Goal: Task Accomplishment & Management: Complete application form

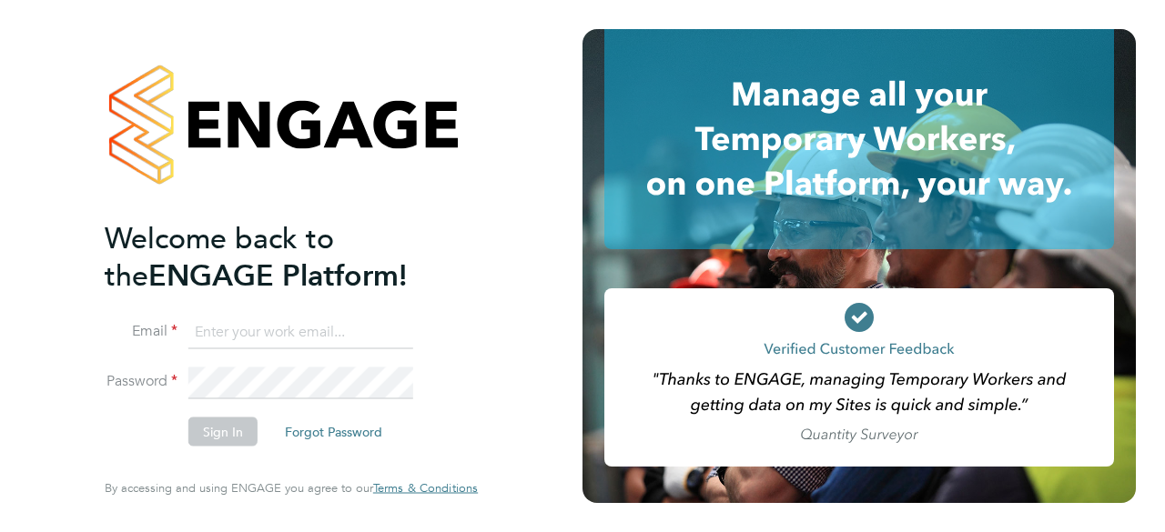
click at [282, 337] on input at bounding box center [300, 332] width 225 height 33
type input "devereux_m@sky.com"
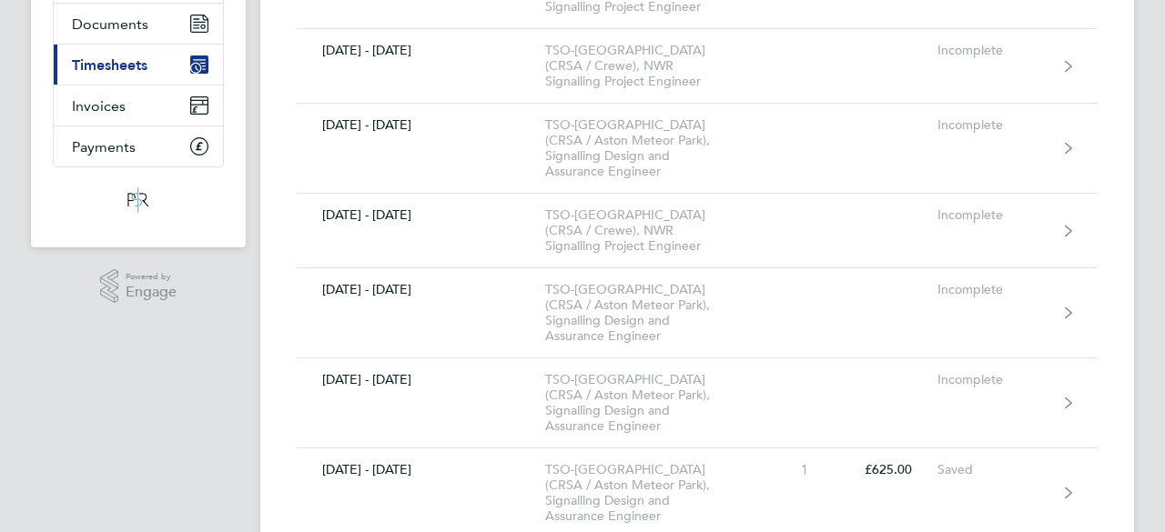
scroll to position [218, 0]
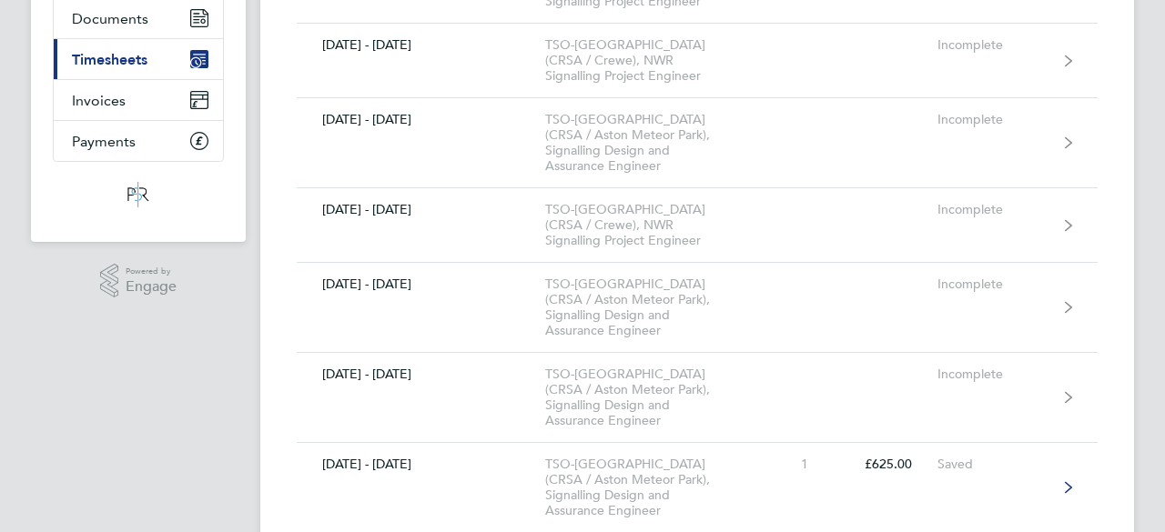
click at [659, 457] on div "TSO-[GEOGRAPHIC_DATA] (CRSA / Aston Meteor Park), Signalling Design and Assuran…" at bounding box center [649, 488] width 208 height 62
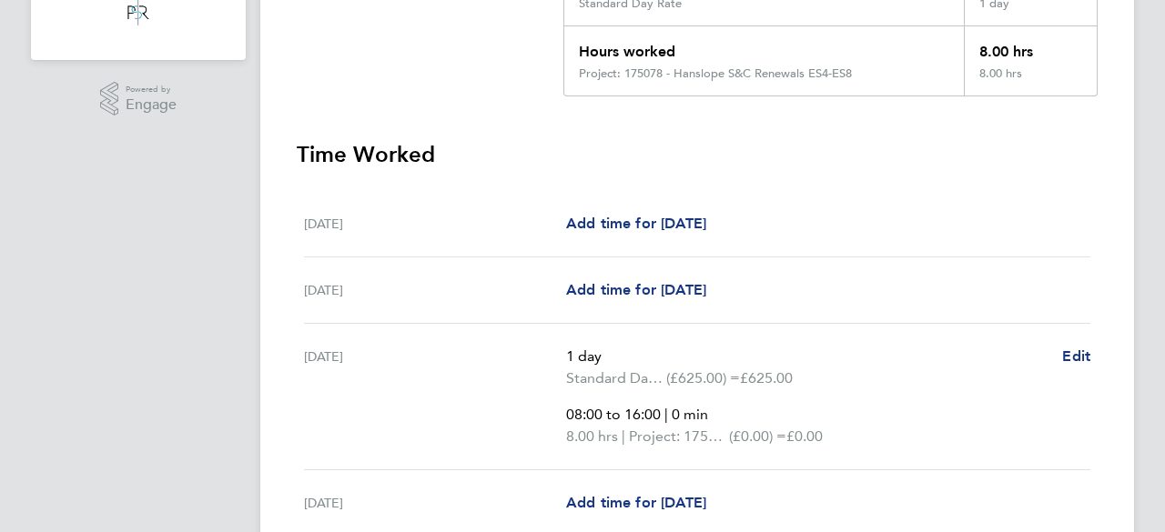
scroll to position [437, 0]
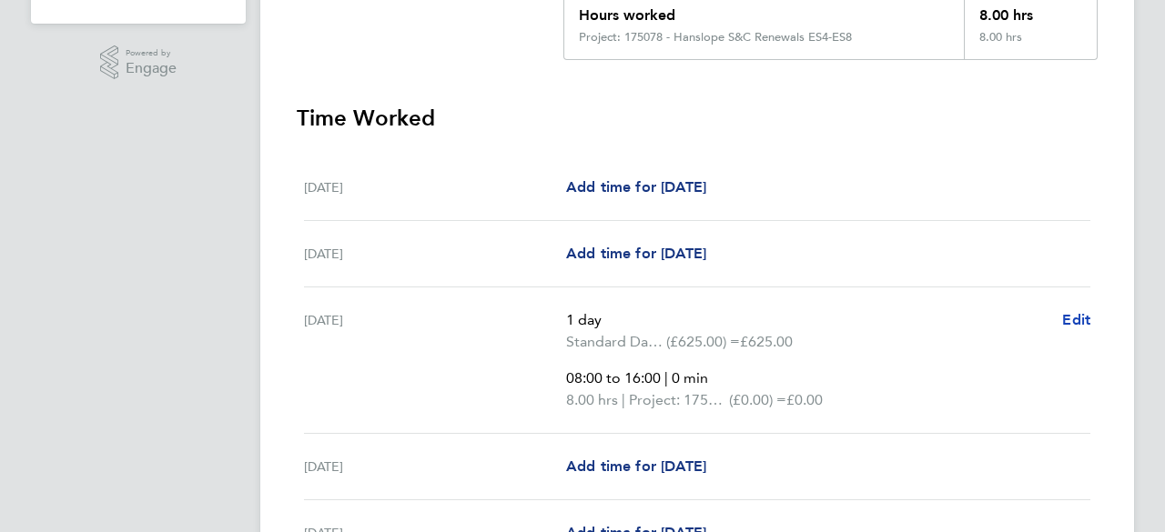
click at [1078, 321] on span "Edit" at bounding box center [1076, 319] width 28 height 17
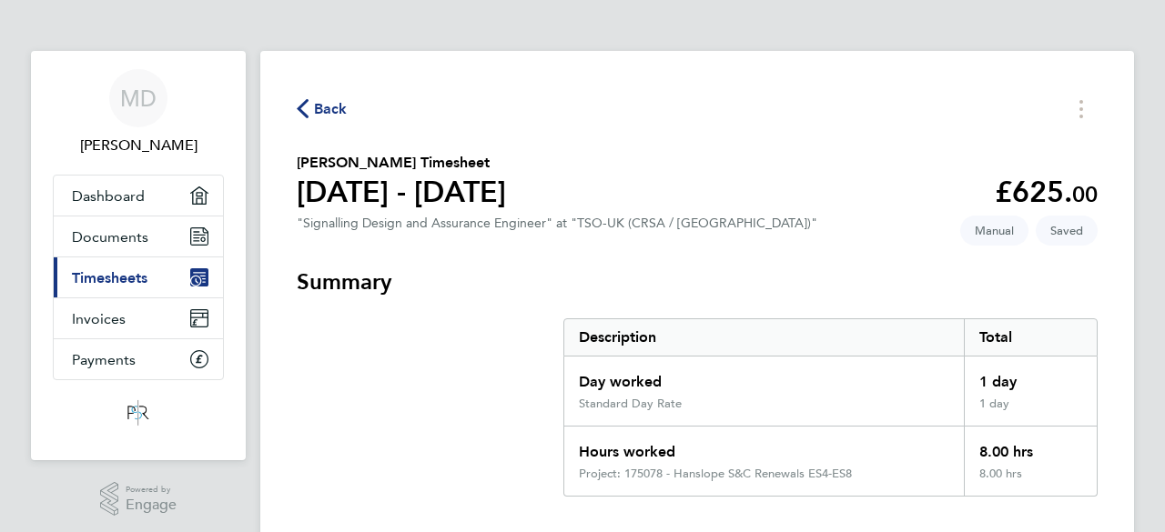
select select "1"
select select "30"
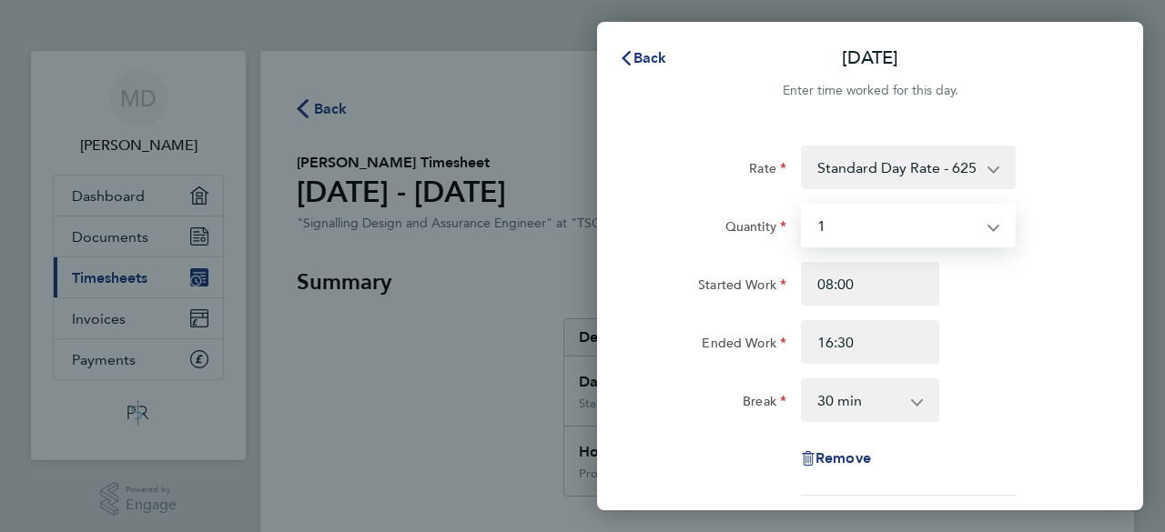
click at [991, 232] on select "Select quantity 0.5 1" at bounding box center [897, 226] width 189 height 40
click at [803, 206] on select "Select quantity 0.5 1" at bounding box center [897, 226] width 189 height 40
click at [880, 410] on select "0 min 15 min 30 min 45 min 60 min 75 min 90 min" at bounding box center [859, 400] width 113 height 40
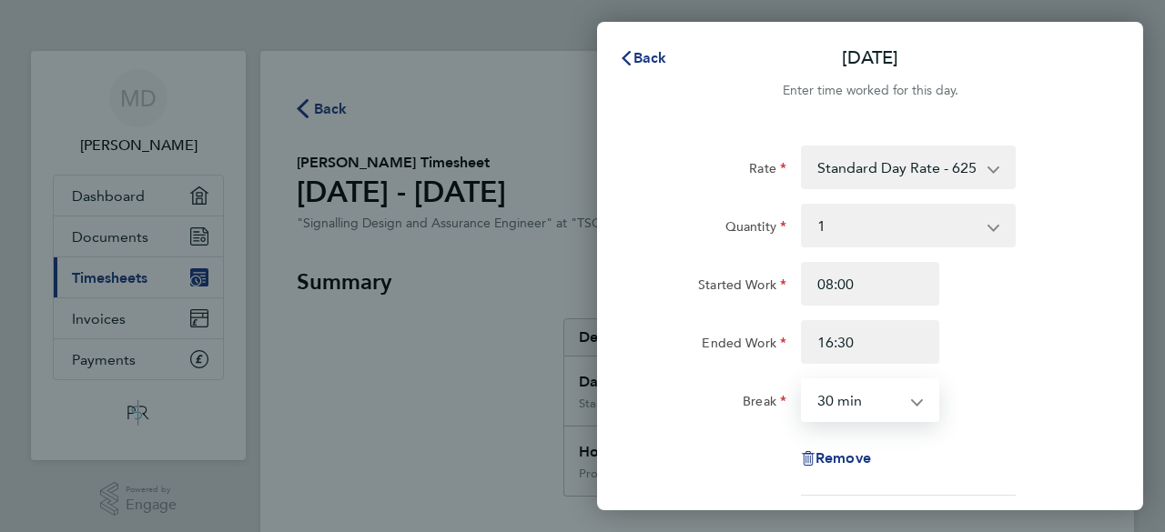
click at [887, 398] on select "0 min 15 min 30 min 45 min 60 min 75 min 90 min" at bounding box center [859, 400] width 113 height 40
click at [1023, 390] on div "Break 0 min 15 min 30 min 45 min 60 min 75 min 90 min" at bounding box center [870, 401] width 459 height 44
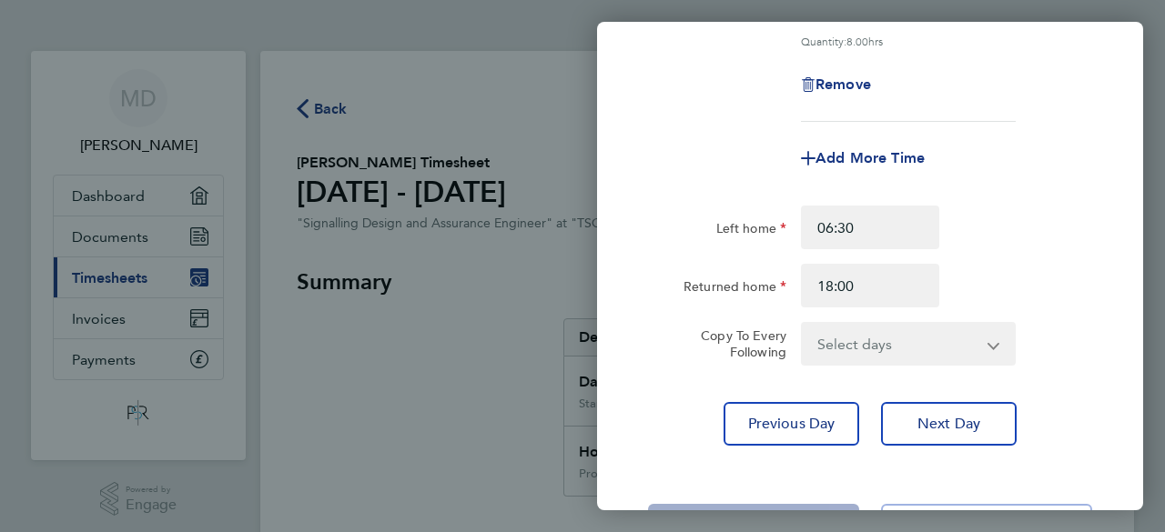
scroll to position [728, 0]
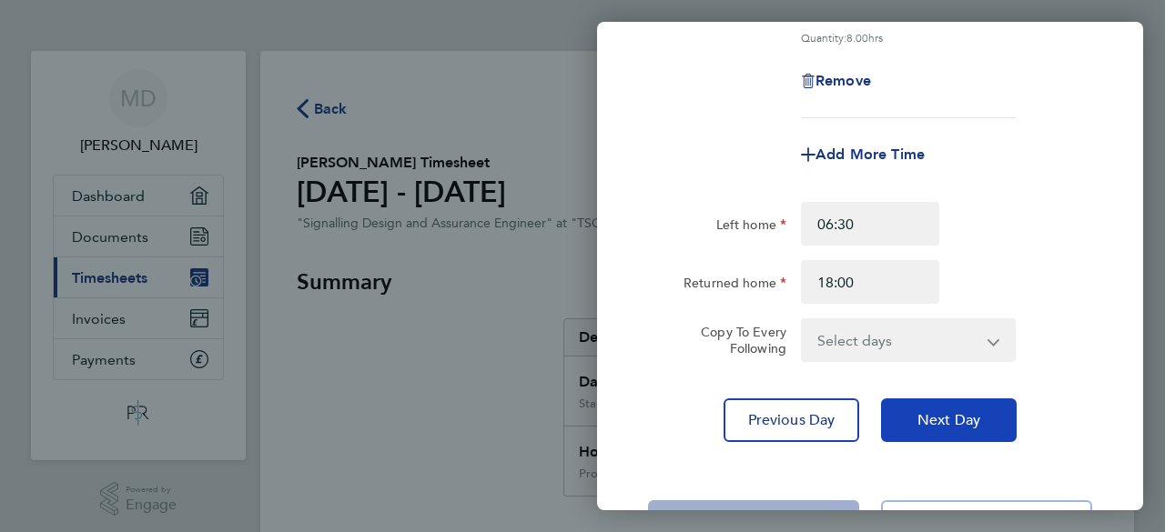
click at [961, 427] on span "Next Day" at bounding box center [948, 420] width 63 height 18
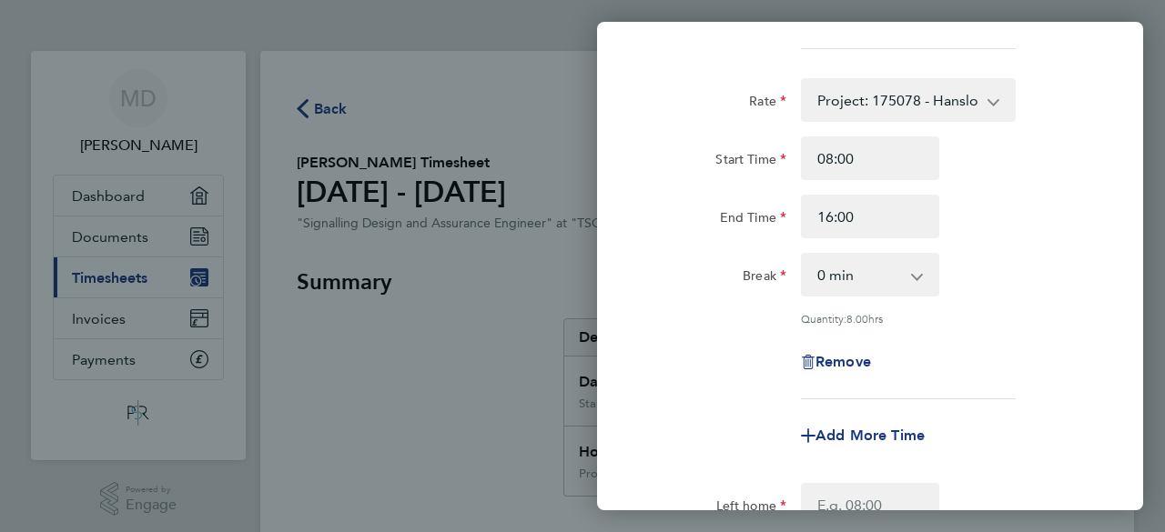
select select "60"
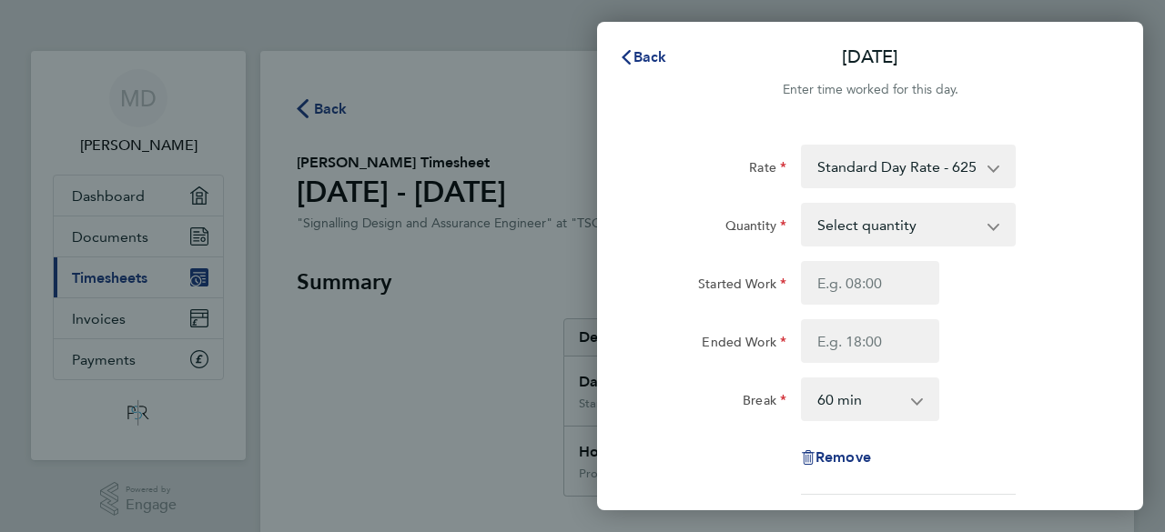
scroll to position [0, 0]
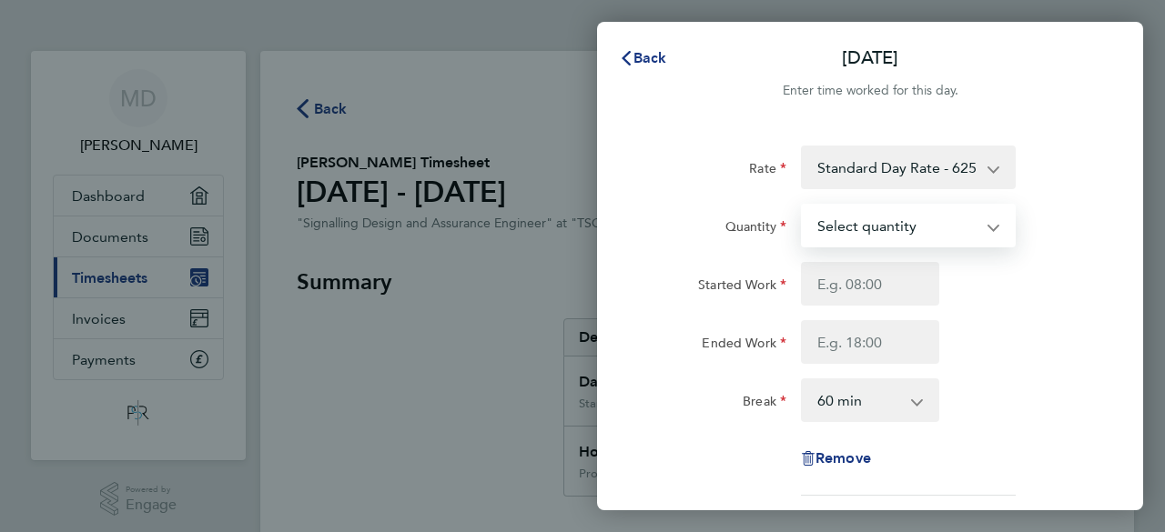
click at [928, 227] on select "Select quantity 0.5 1" at bounding box center [897, 226] width 189 height 40
select select "1"
click at [803, 206] on select "Select quantity 0.5 1" at bounding box center [897, 226] width 189 height 40
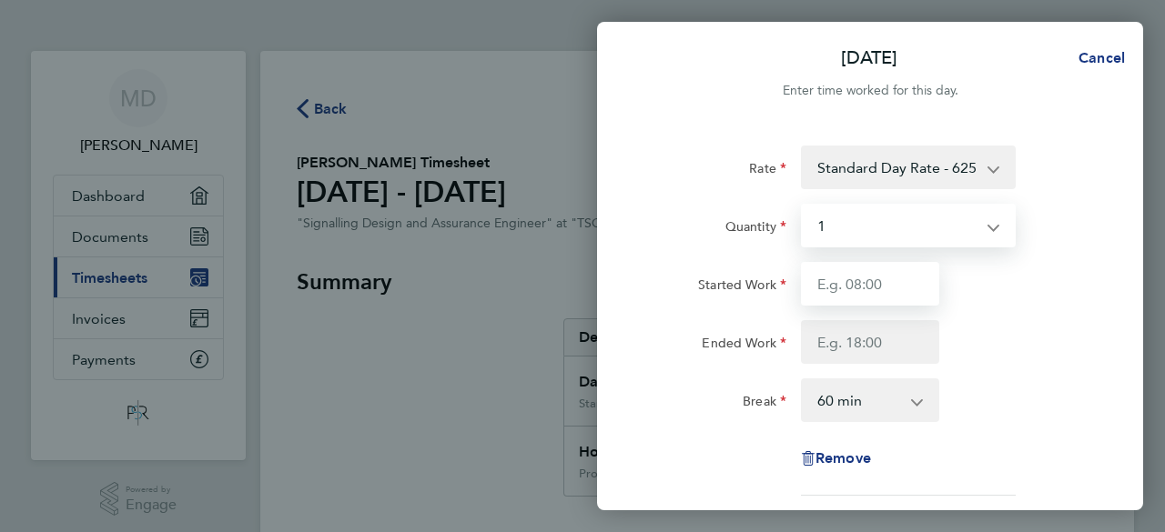
click at [892, 290] on input "Started Work" at bounding box center [870, 284] width 138 height 44
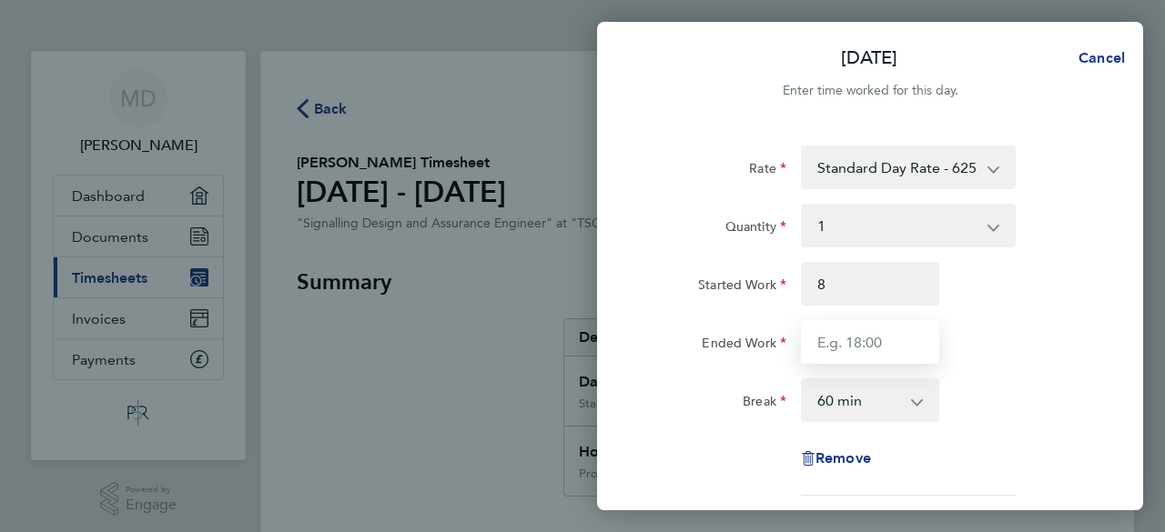
type input "08:00"
click at [861, 346] on input "Ended Work" at bounding box center [870, 342] width 138 height 44
type input "16:30"
click at [861, 409] on select "0 min 15 min 30 min 45 min 60 min 75 min 90 min" at bounding box center [859, 400] width 113 height 40
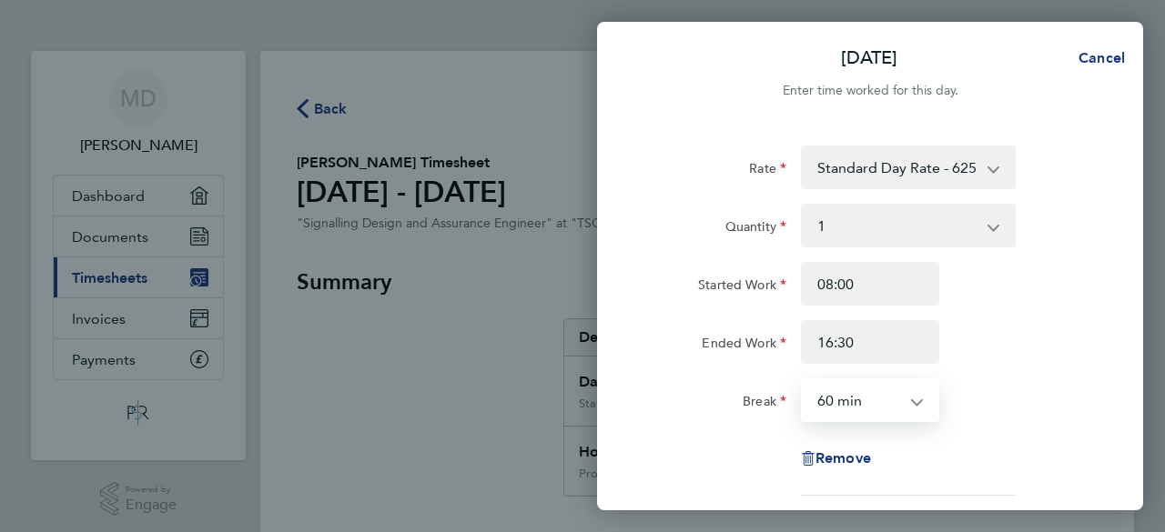
select select "30"
click at [803, 380] on select "0 min 15 min 30 min 45 min 60 min 75 min 90 min" at bounding box center [859, 400] width 113 height 40
click at [987, 315] on div "Started Work 08:00 Ended Work 16:30" at bounding box center [870, 313] width 459 height 102
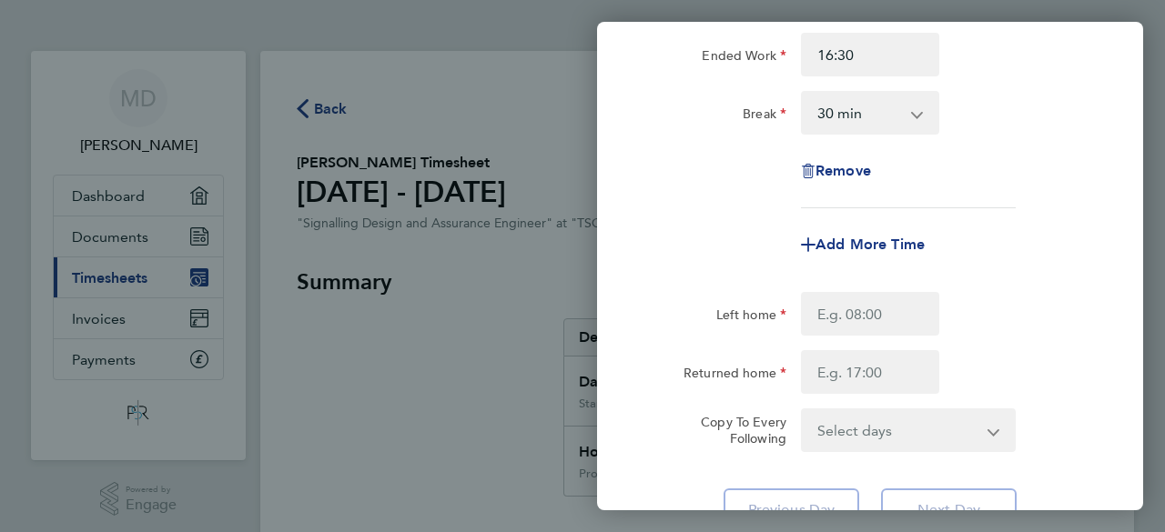
scroll to position [291, 0]
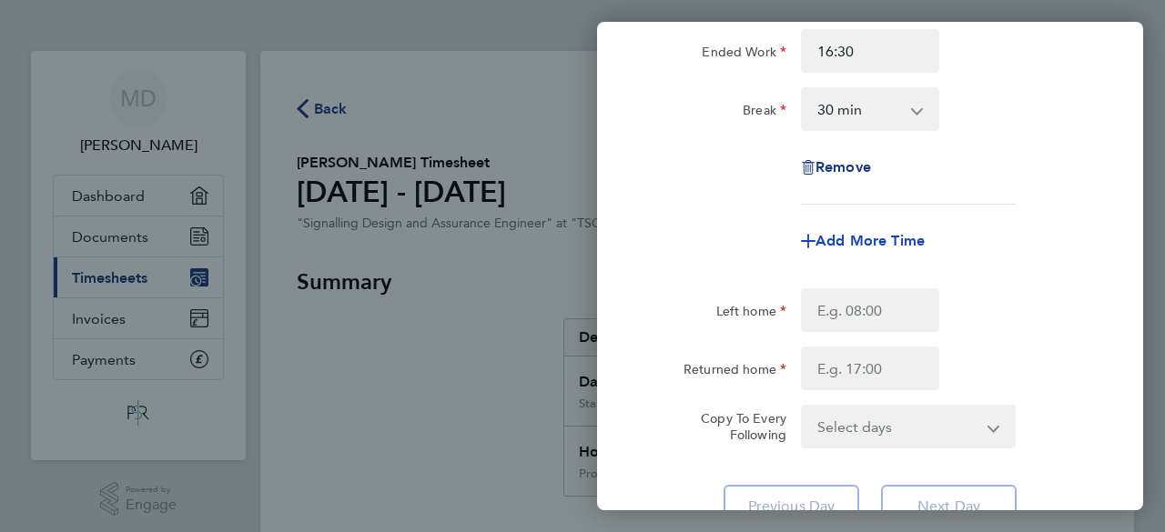
click at [901, 239] on span "Add More Time" at bounding box center [869, 240] width 109 height 17
select select "null"
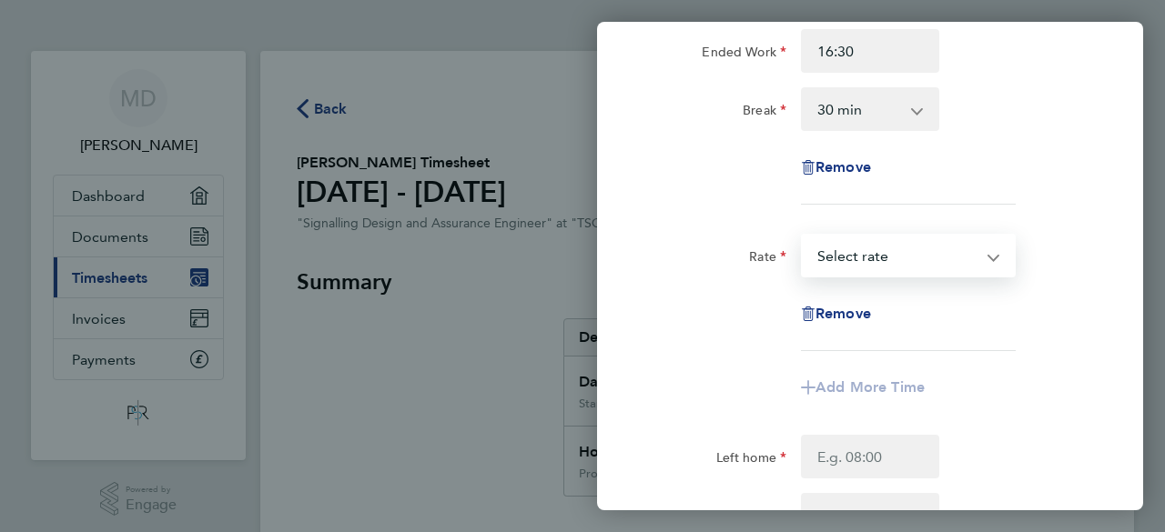
click at [898, 255] on select "Project: 173636 - Watford North Project Project: 175078 - Hanslope S&C Renewals…" at bounding box center [897, 256] width 189 height 40
select select "60"
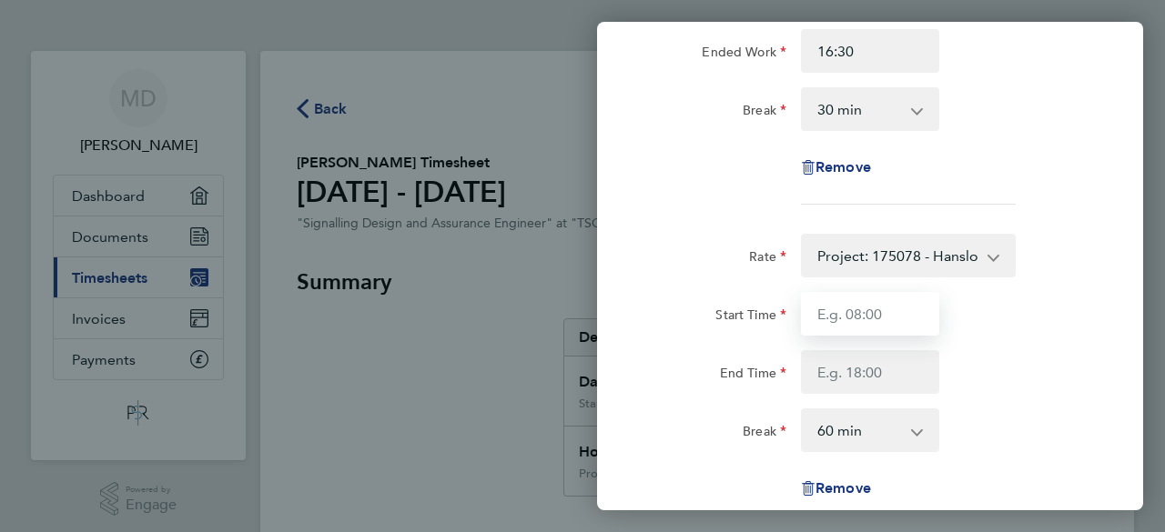
click at [856, 312] on input "Start Time" at bounding box center [870, 314] width 138 height 44
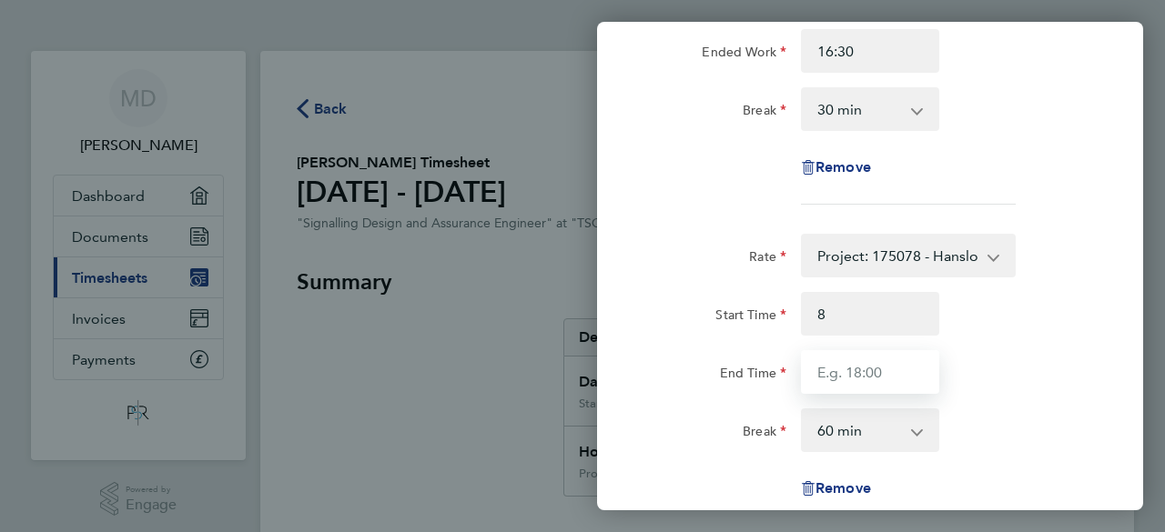
type input "08:00"
click at [854, 363] on input "End Time" at bounding box center [870, 372] width 138 height 44
type input "16:00"
click at [855, 425] on select "0 min 15 min 30 min 45 min 60 min 75 min 90 min" at bounding box center [859, 430] width 113 height 40
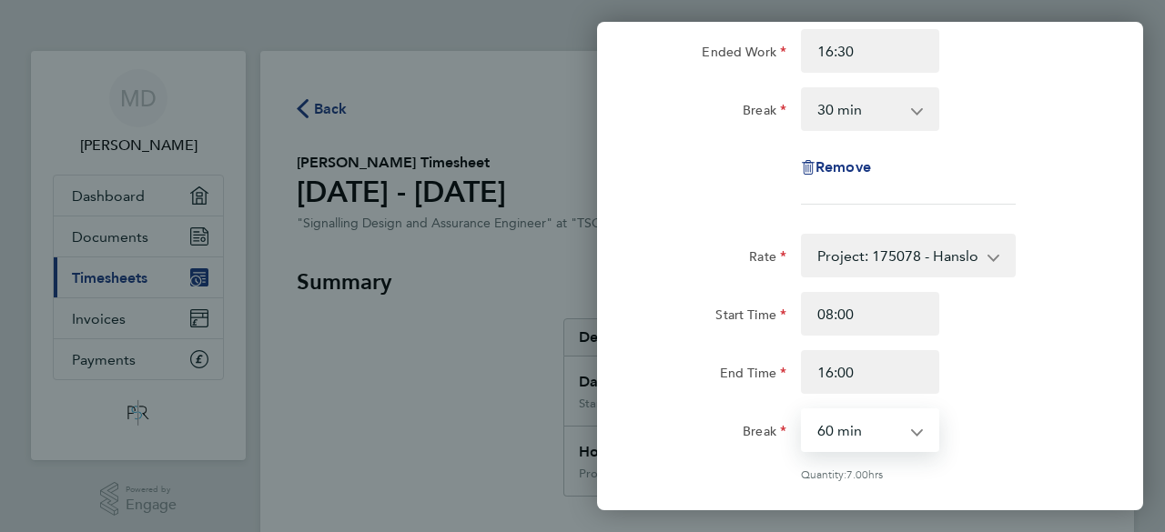
select select "0"
click at [803, 410] on select "0 min 15 min 30 min 45 min 60 min 75 min 90 min" at bounding box center [859, 430] width 113 height 40
click at [965, 398] on div "Rate Project: 175078 - Hanslope S&C Renewals ES4-ES8 Project: 173636 - Watford …" at bounding box center [870, 394] width 444 height 321
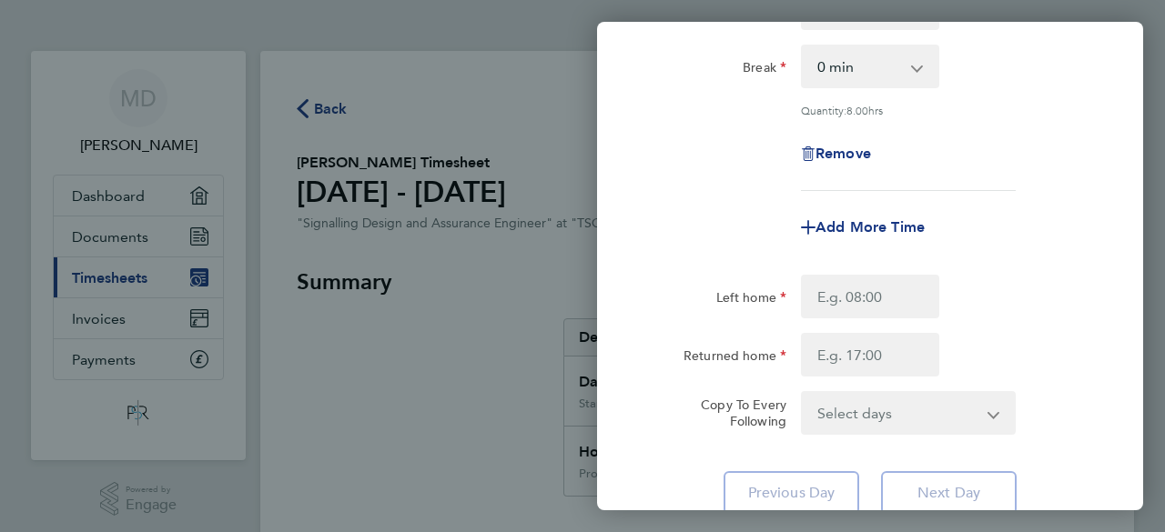
scroll to position [692, 0]
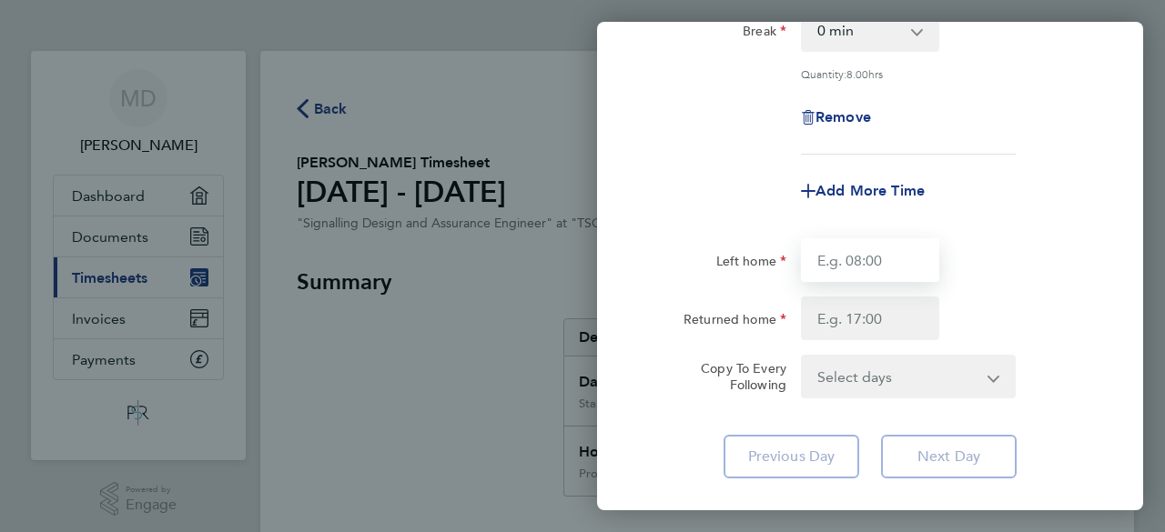
click at [874, 257] on input "Left home" at bounding box center [870, 260] width 138 height 44
type input "07.59"
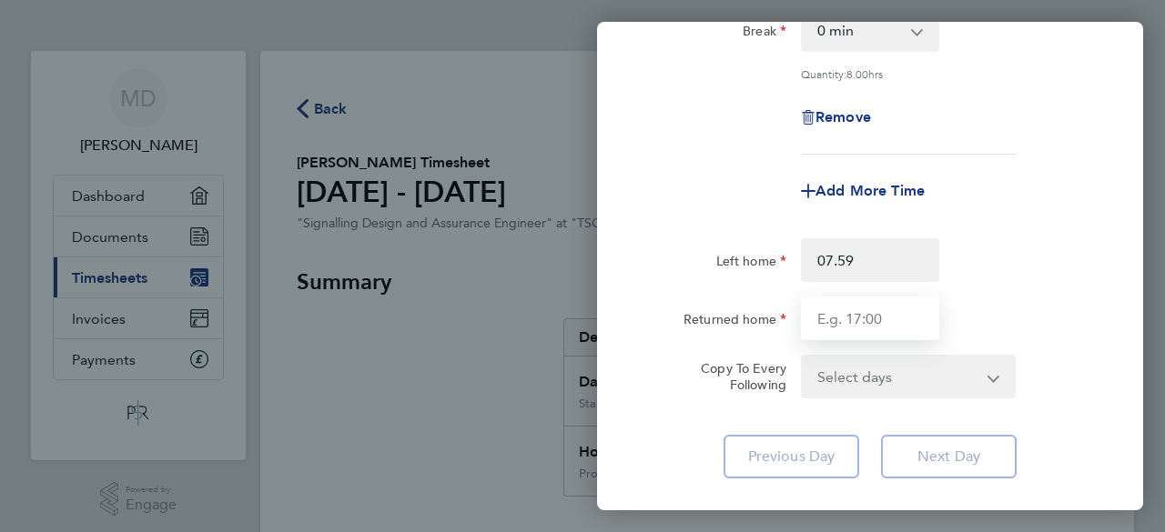
click at [855, 318] on input "Returned home" at bounding box center [870, 319] width 138 height 44
type input "16.31"
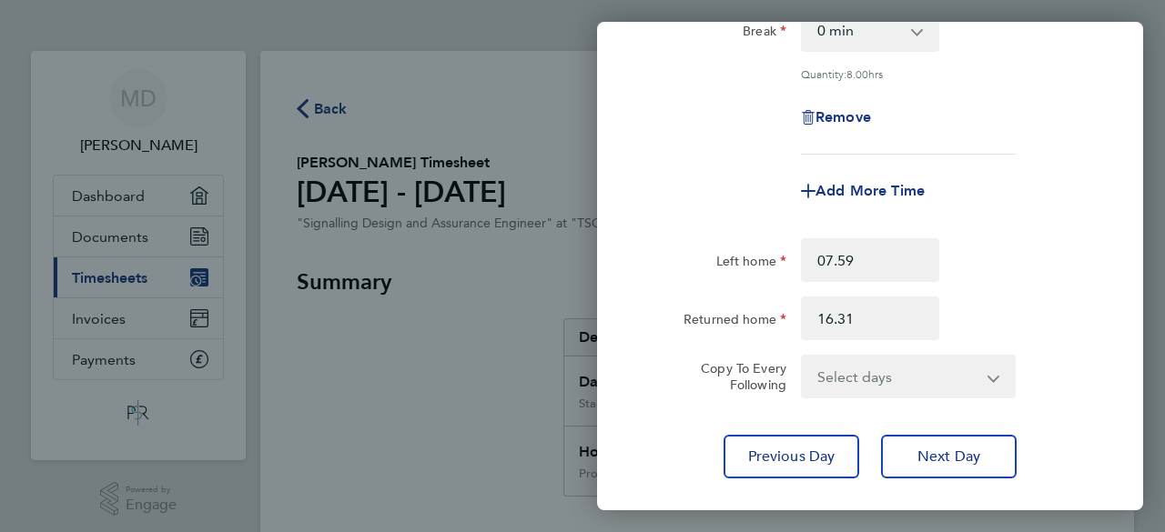
click at [1033, 288] on div "Left home 07.59 Returned home 16.31" at bounding box center [870, 289] width 459 height 102
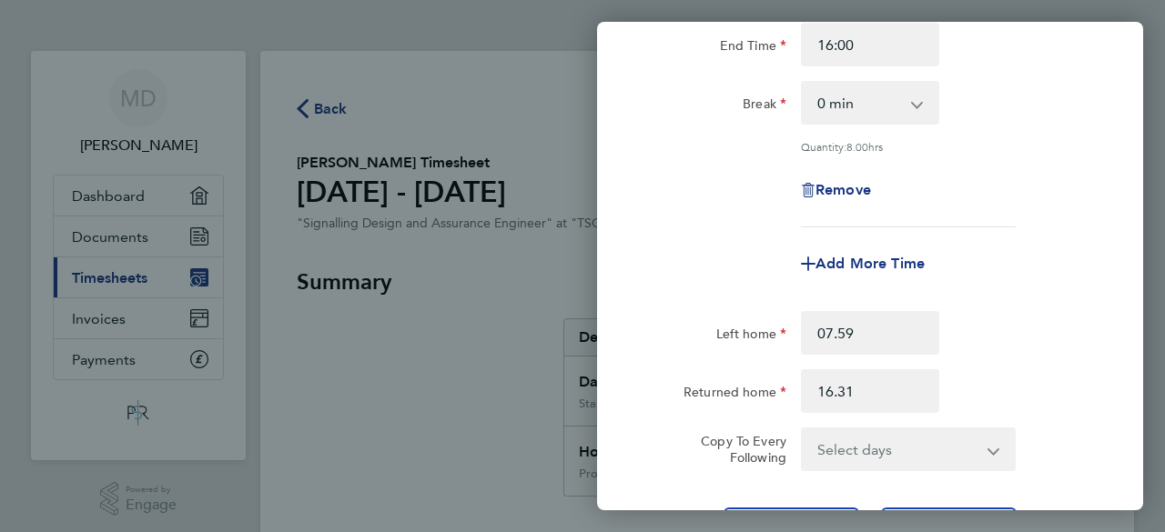
scroll to position [655, 0]
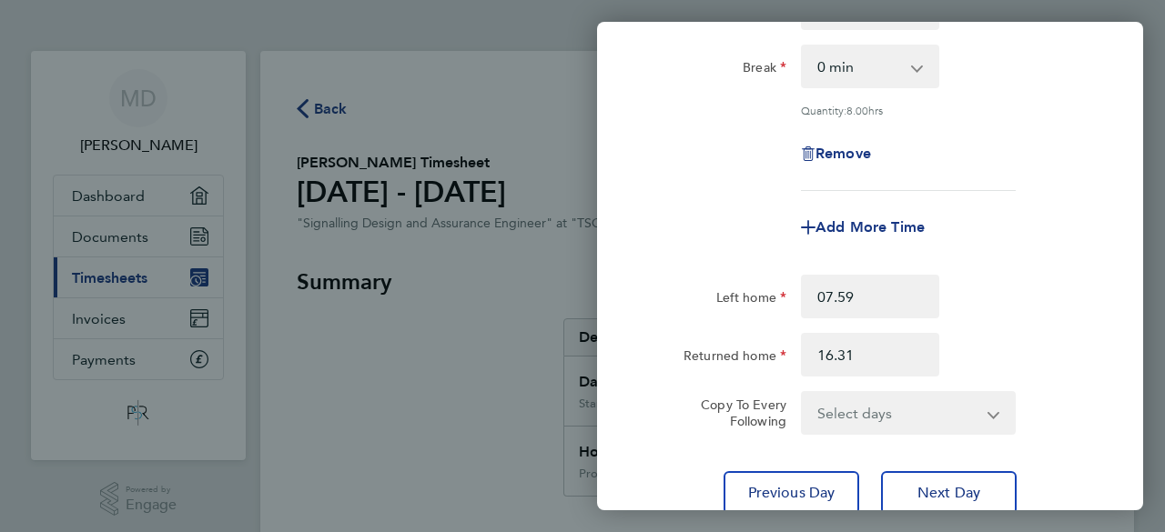
click at [1049, 314] on div "Left home 07.59" at bounding box center [870, 297] width 459 height 44
click at [774, 489] on span "Previous Day" at bounding box center [791, 493] width 87 height 18
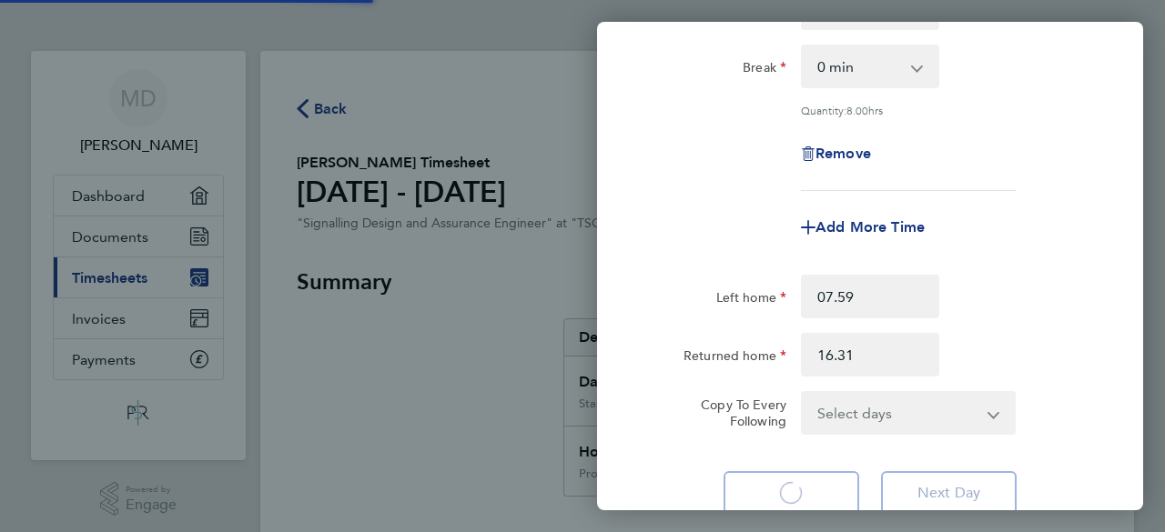
type input "06:30"
type input "18:00"
select select "1"
select select "30"
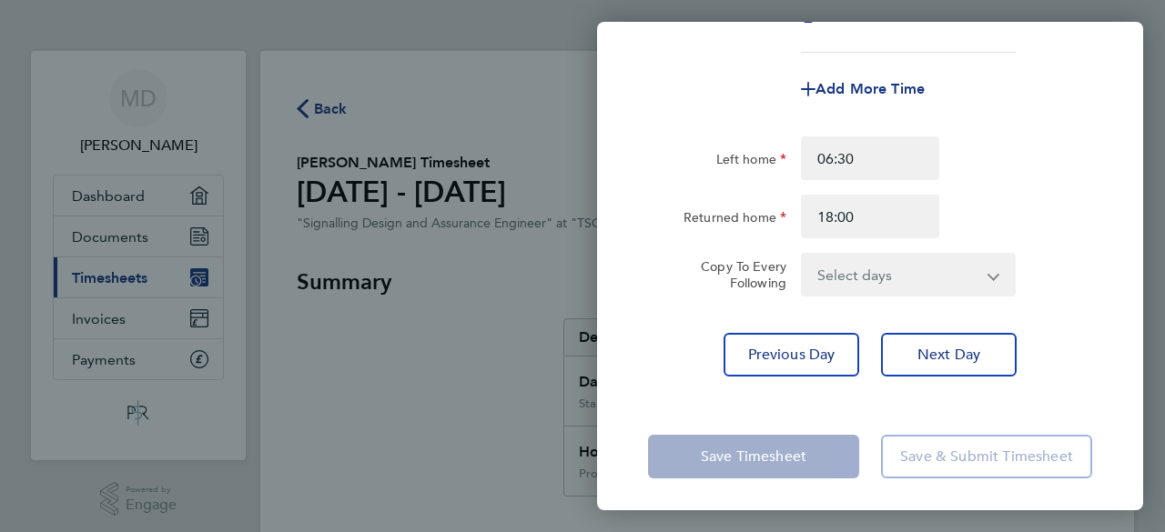
scroll to position [795, 0]
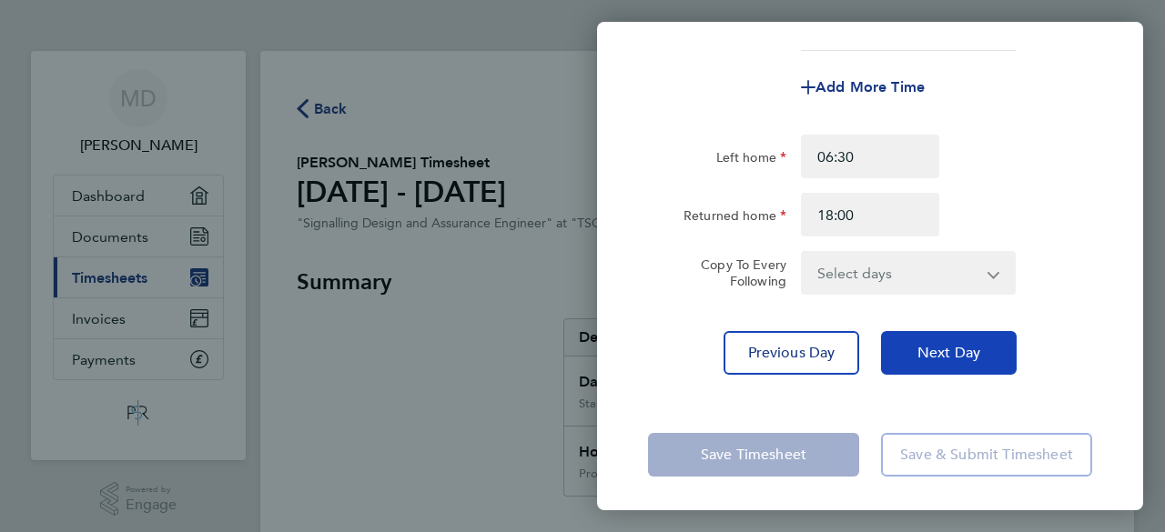
click at [960, 345] on span "Next Day" at bounding box center [948, 353] width 63 height 18
type input "07:59"
type input "16:31"
select select "1"
select select "30"
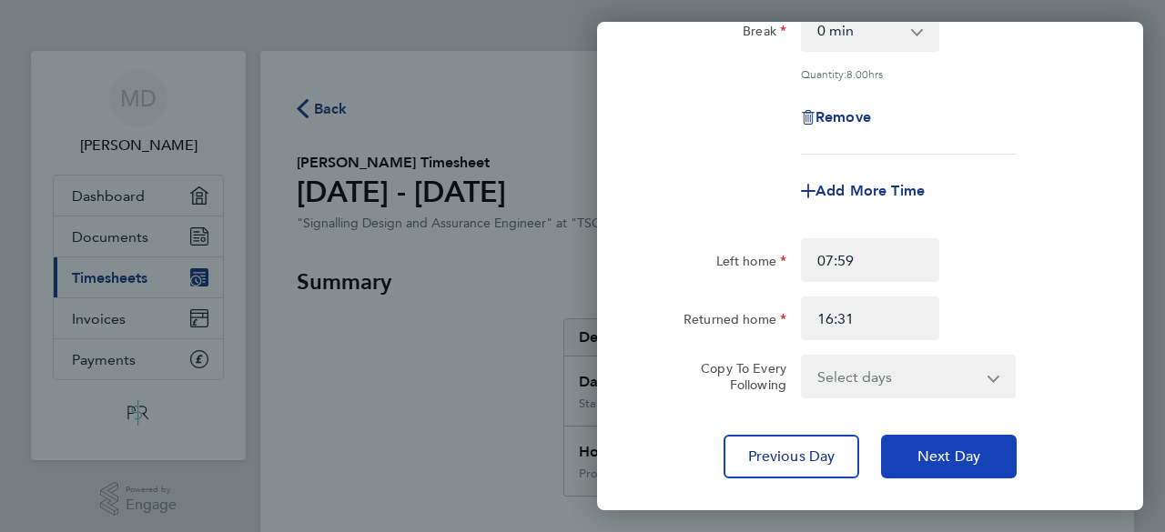
scroll to position [728, 0]
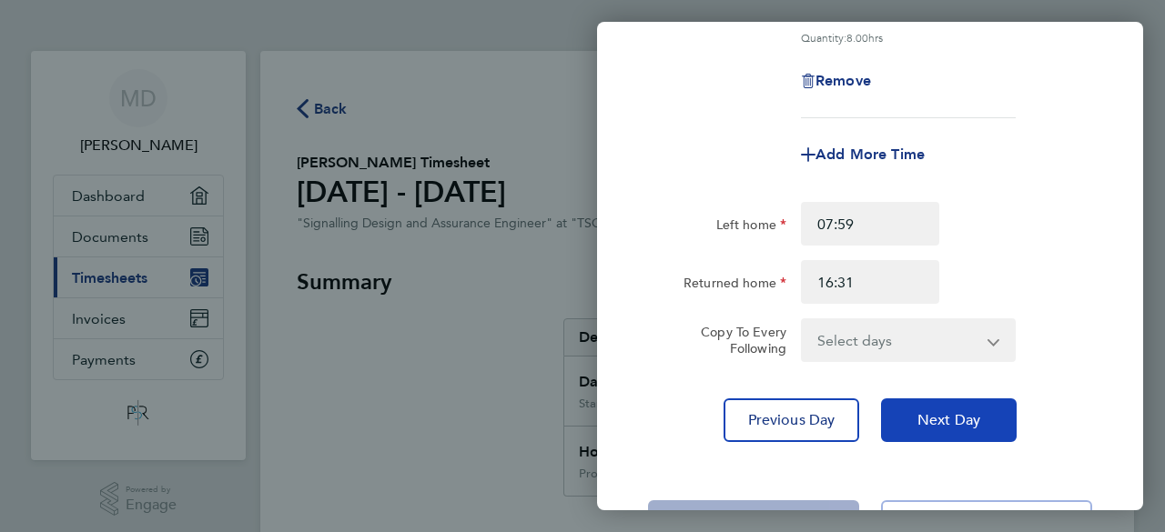
click at [955, 412] on span "Next Day" at bounding box center [948, 420] width 63 height 18
select select "60"
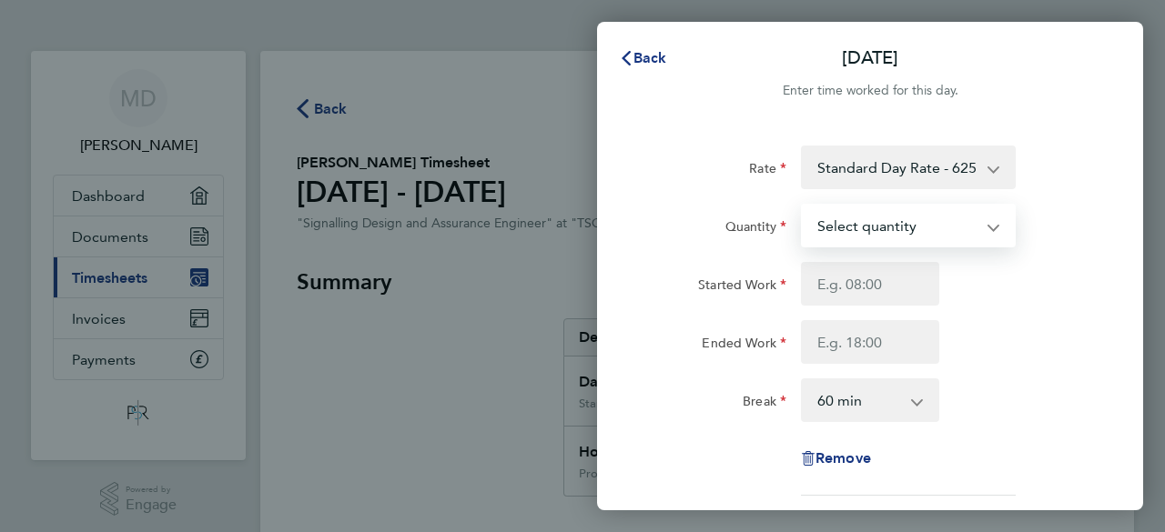
click at [899, 221] on select "Select quantity 0.5 1" at bounding box center [897, 226] width 189 height 40
select select "1"
click at [803, 206] on select "Select quantity 0.5 1" at bounding box center [897, 226] width 189 height 40
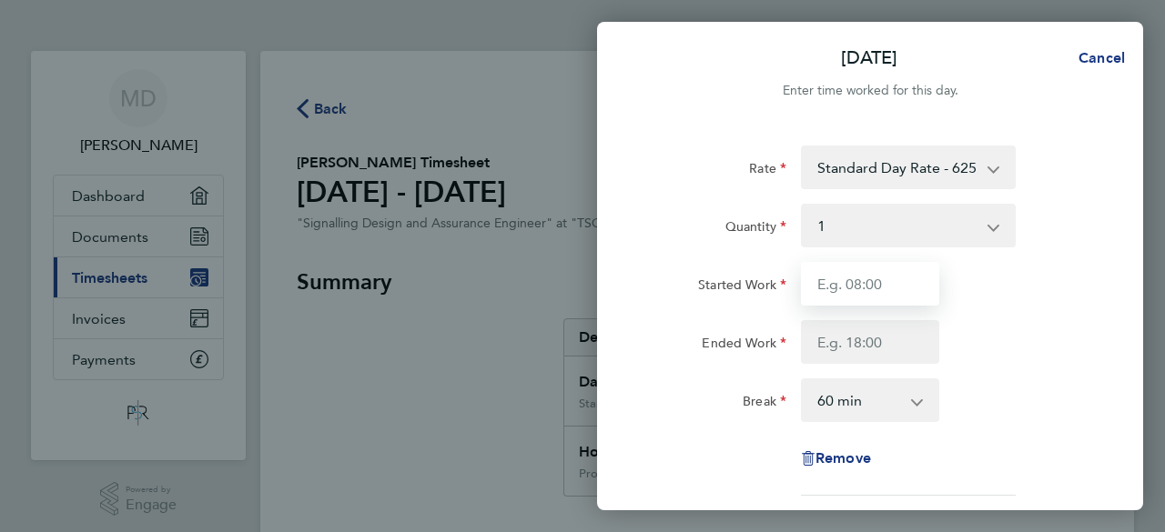
click at [891, 292] on input "Started Work" at bounding box center [870, 284] width 138 height 44
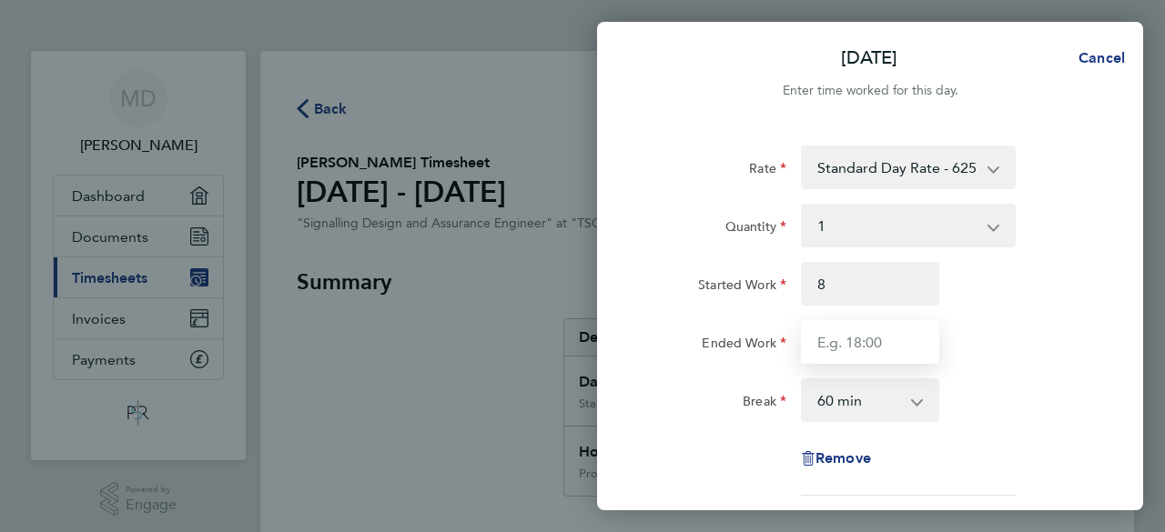
type input "08:00"
click at [855, 347] on input "Ended Work" at bounding box center [870, 342] width 138 height 44
type input "16:30"
click at [865, 408] on select "0 min 15 min 30 min 45 min 60 min 75 min 90 min" at bounding box center [859, 400] width 113 height 40
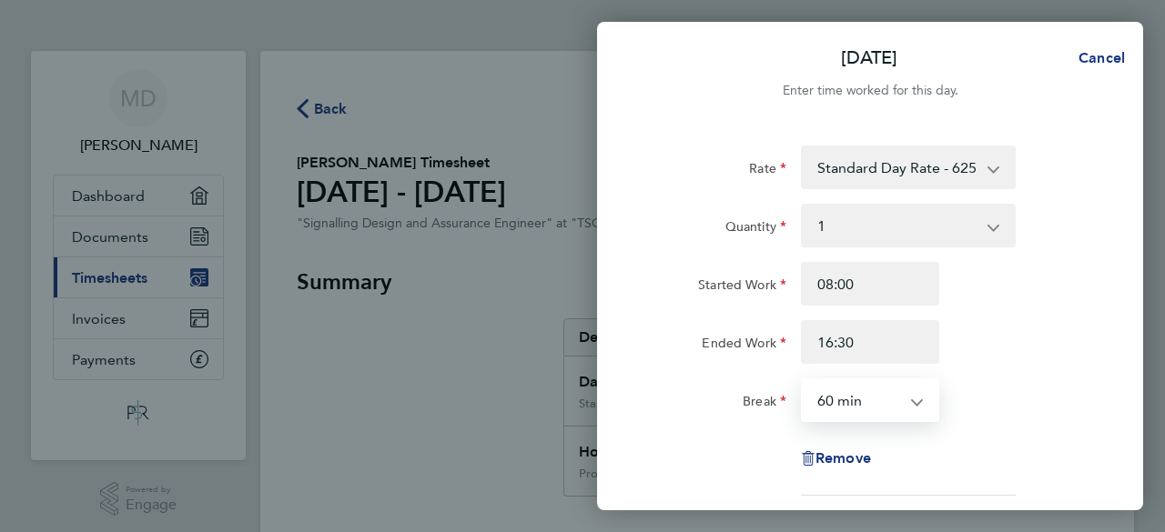
select select "30"
click at [803, 380] on select "0 min 15 min 30 min 45 min 60 min 75 min 90 min" at bounding box center [859, 400] width 113 height 40
click at [1008, 319] on div "Started Work 08:00 Ended Work 16:30" at bounding box center [870, 313] width 459 height 102
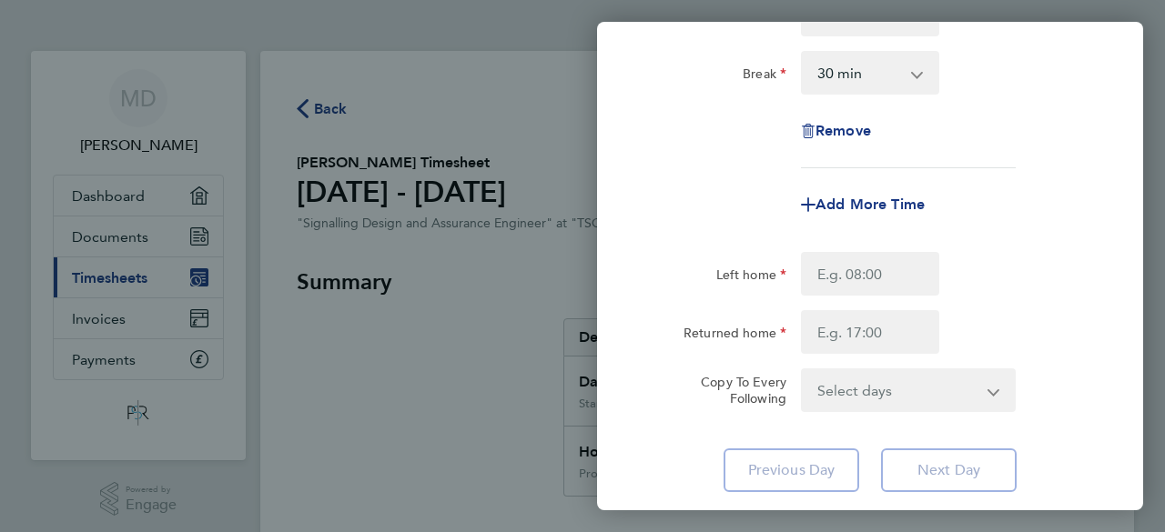
scroll to position [364, 0]
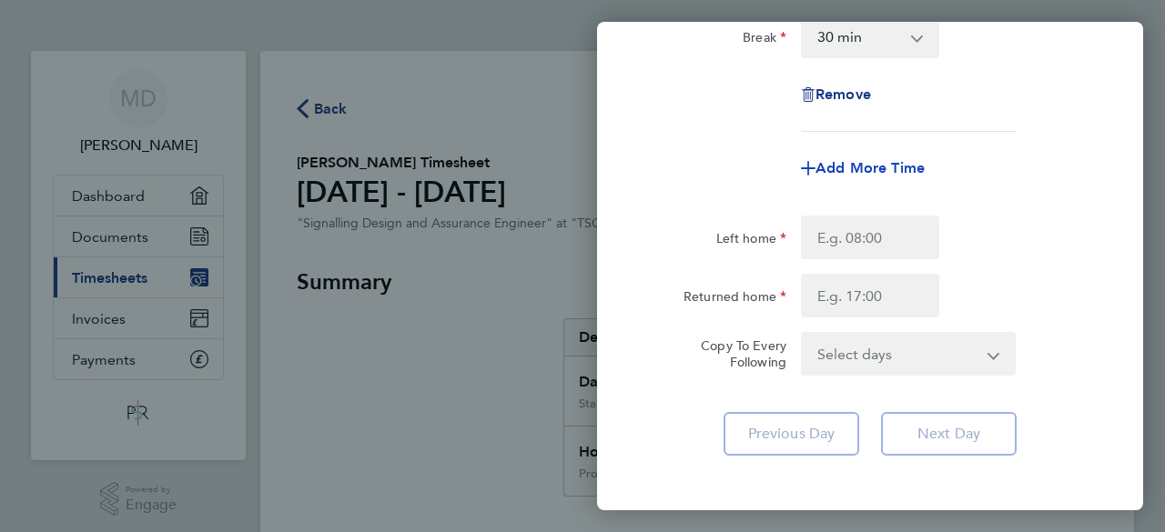
click at [863, 166] on span "Add More Time" at bounding box center [869, 167] width 109 height 17
select select "null"
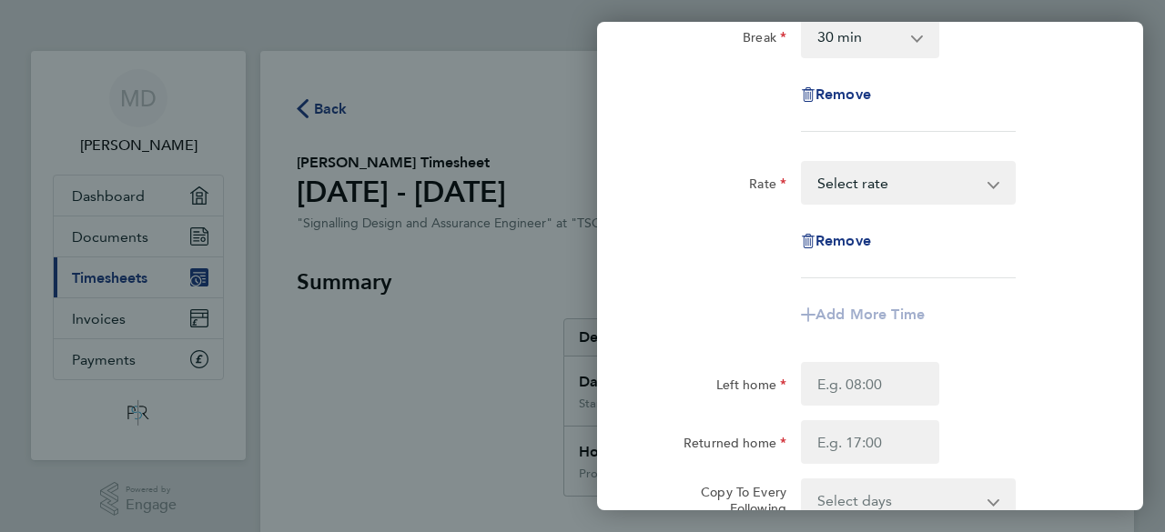
click at [859, 183] on select "Project: 173636 - Watford North Project Project: 175078 - Hanslope S&C Renewals…" at bounding box center [897, 183] width 189 height 40
select select "60"
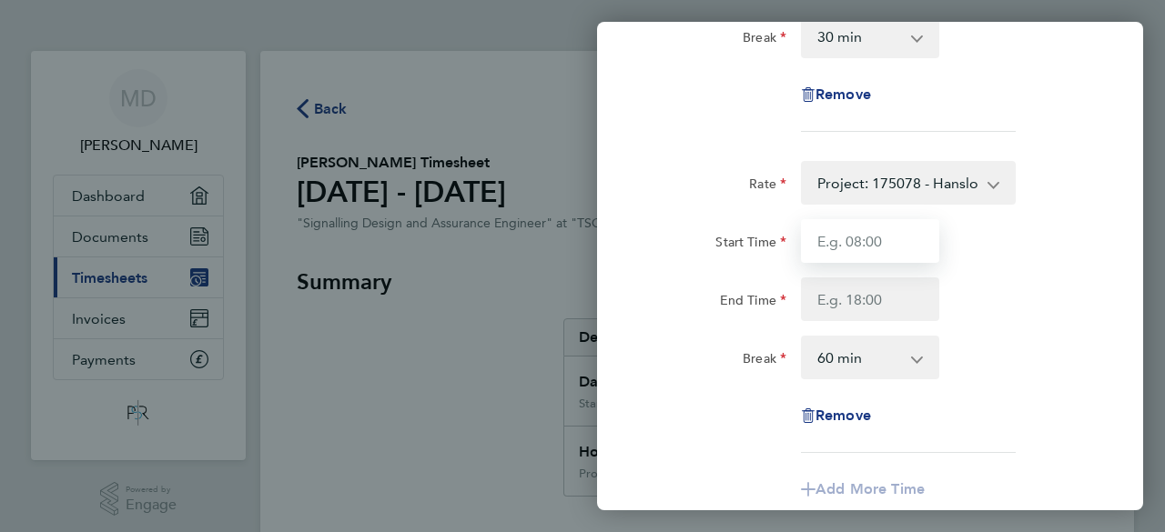
click at [846, 240] on input "Start Time" at bounding box center [870, 241] width 138 height 44
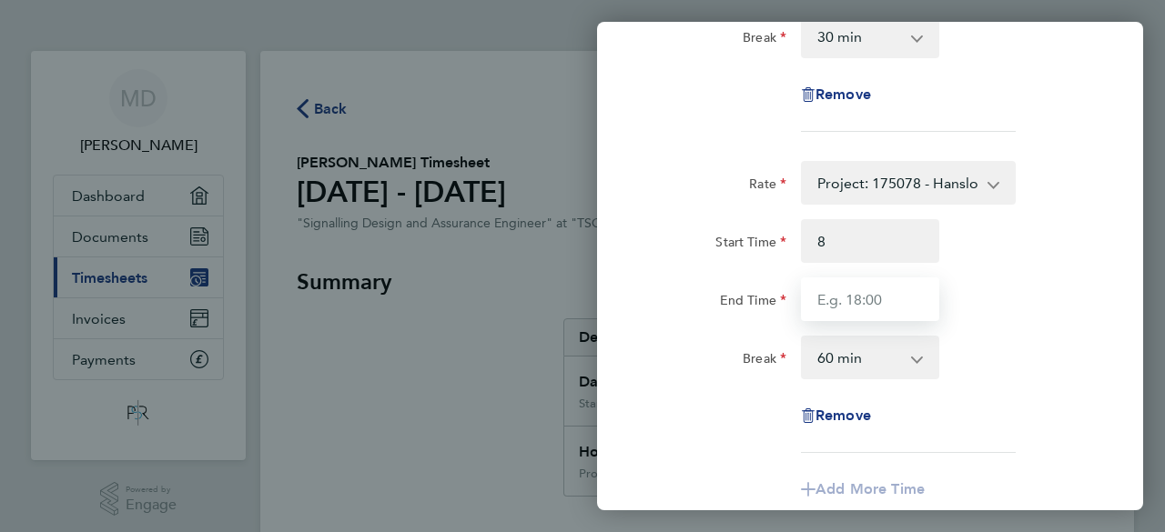
type input "08:00"
click at [835, 301] on input "End Time" at bounding box center [870, 300] width 138 height 44
type input "16:00"
click at [837, 360] on select "0 min 15 min 30 min 45 min 60 min 75 min 90 min" at bounding box center [859, 358] width 113 height 40
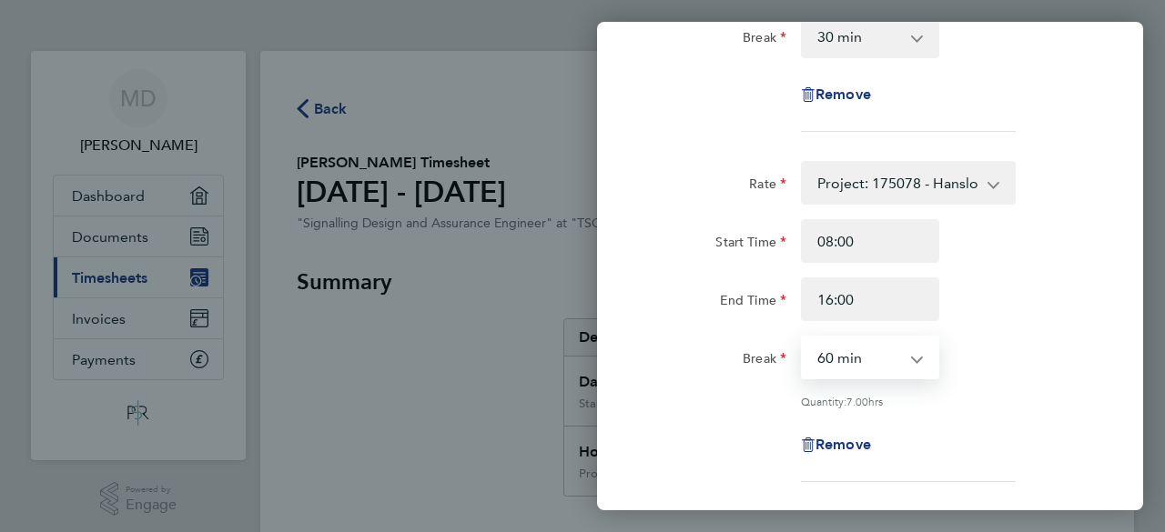
select select "0"
click at [803, 338] on select "0 min 15 min 30 min 45 min 60 min 75 min 90 min" at bounding box center [859, 358] width 113 height 40
click at [998, 274] on div "Start Time 08:00 End Time 16:00" at bounding box center [870, 270] width 459 height 102
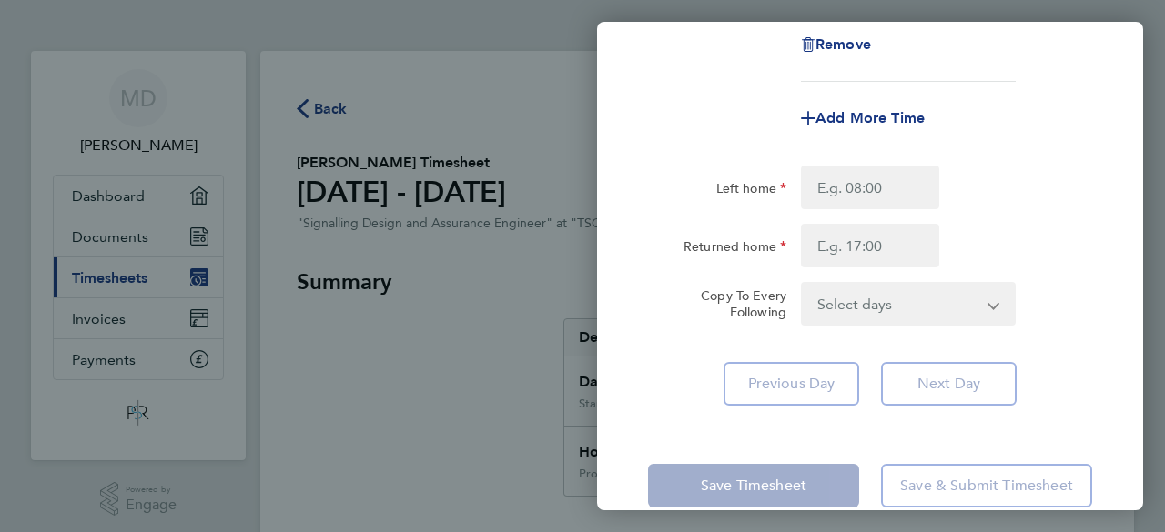
scroll to position [795, 0]
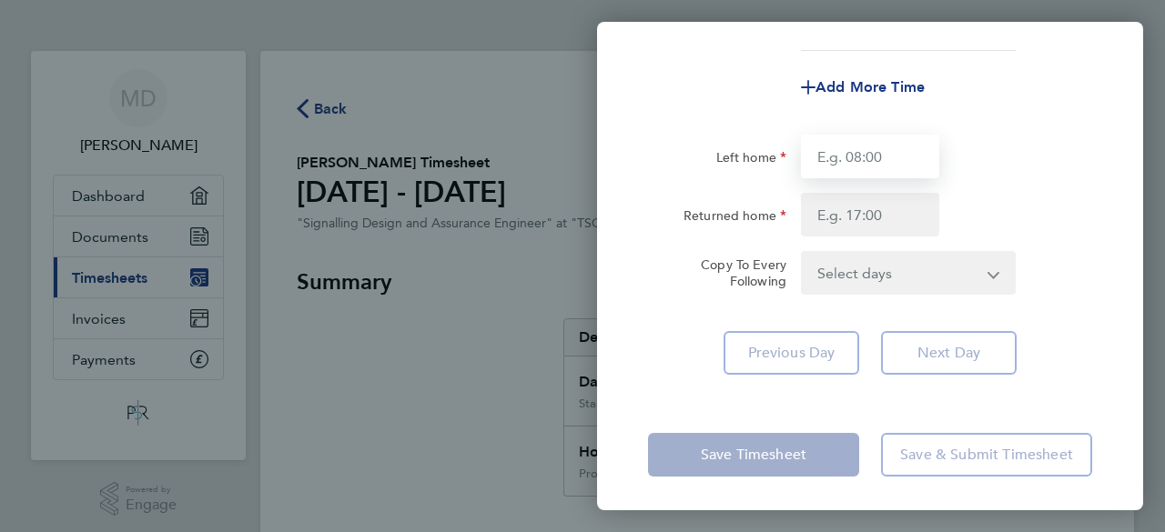
click at [872, 162] on input "Left home" at bounding box center [870, 157] width 138 height 44
type input "06.30"
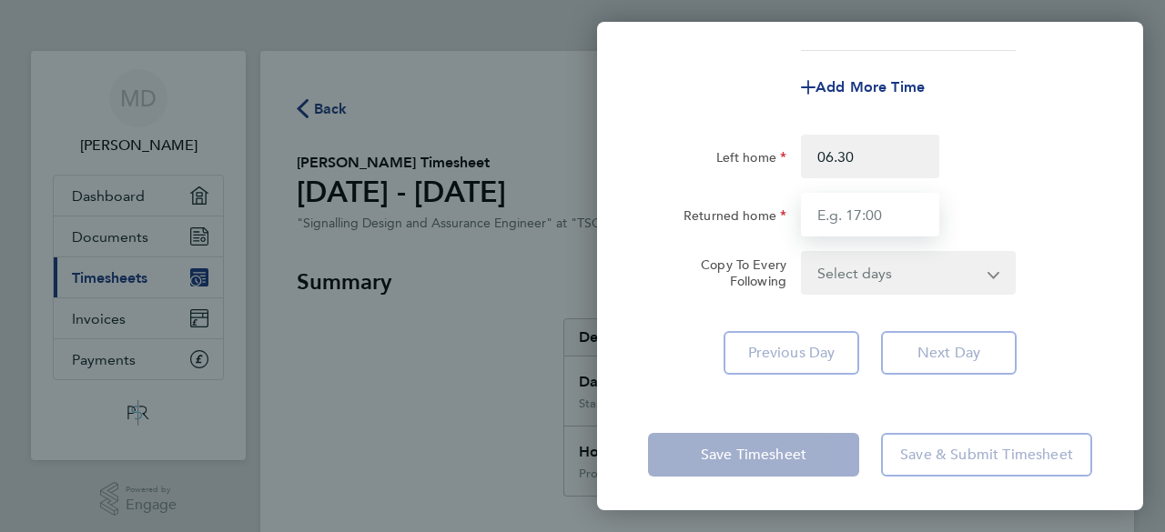
click at [888, 216] on input "Returned home" at bounding box center [870, 215] width 138 height 44
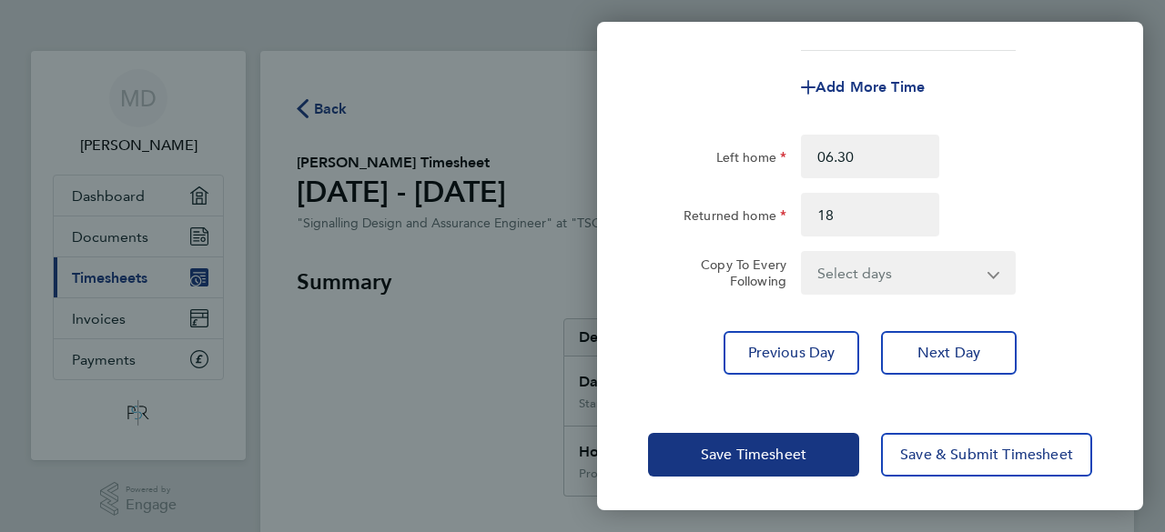
click at [1010, 184] on div "Left home 06.30 Returned home 18" at bounding box center [870, 186] width 459 height 102
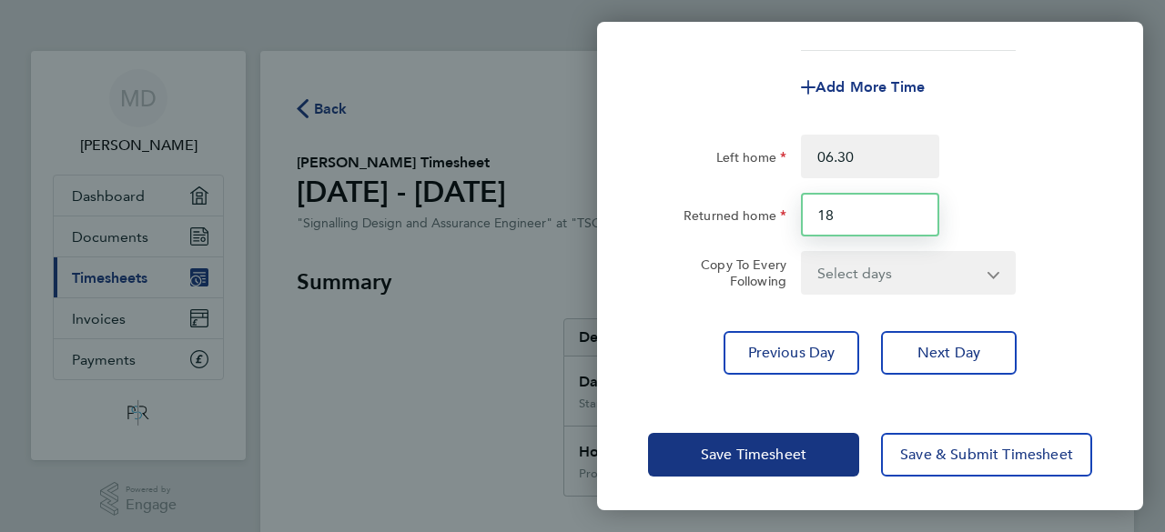
click at [855, 222] on input "18" at bounding box center [870, 215] width 138 height 44
type input "18.00"
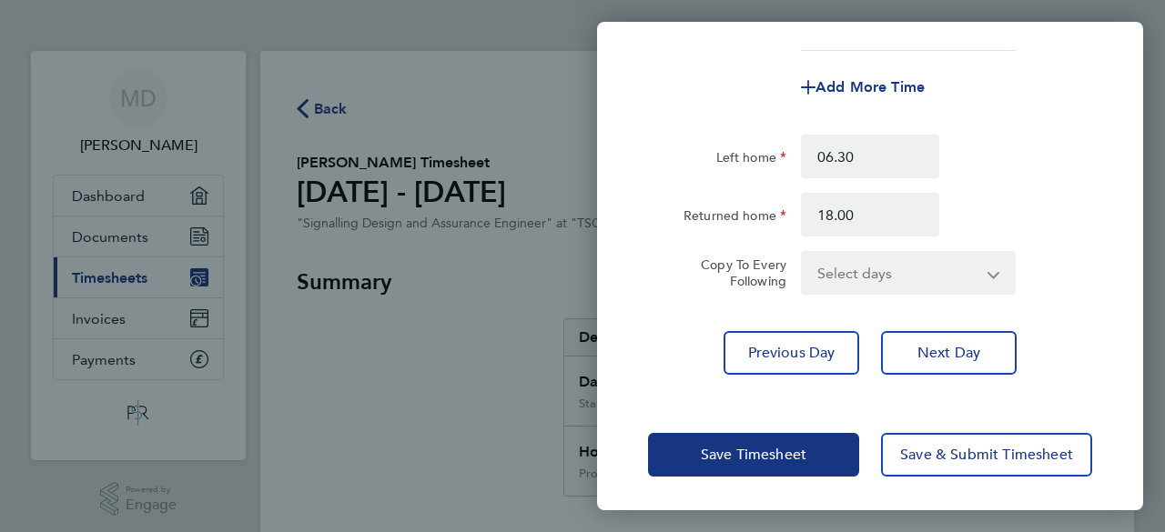
click at [1048, 163] on div "Left home 06.30" at bounding box center [870, 157] width 459 height 44
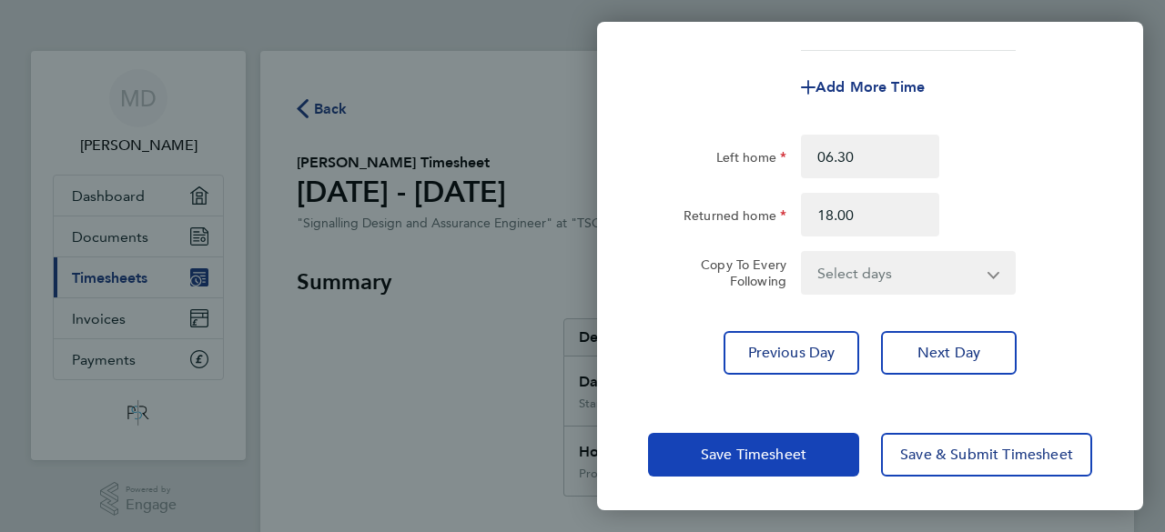
click at [753, 454] on span "Save Timesheet" at bounding box center [754, 455] width 106 height 18
